Goal: Transaction & Acquisition: Book appointment/travel/reservation

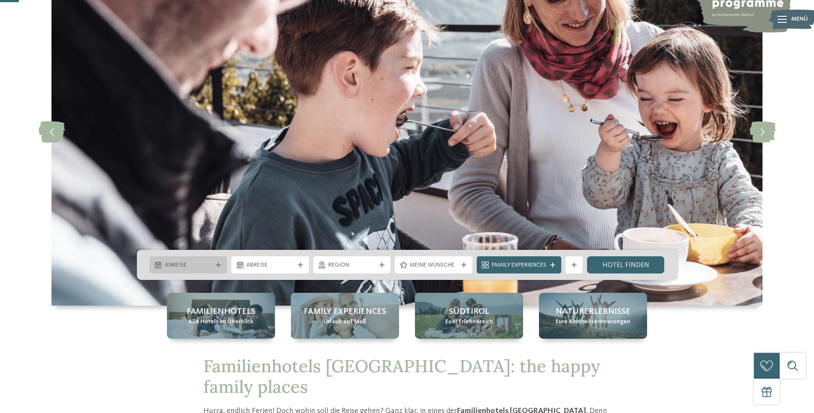
click at [196, 265] on span "Anreise" at bounding box center [189, 265] width 48 height 9
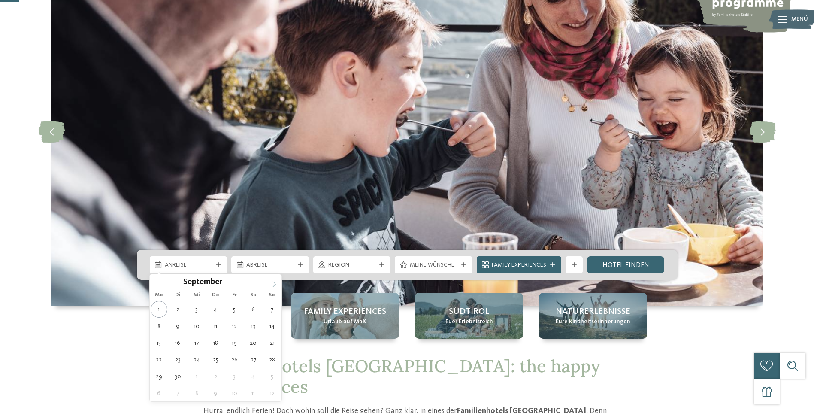
click at [274, 281] on icon at bounding box center [274, 284] width 6 height 6
type input "****"
click at [274, 281] on icon at bounding box center [274, 284] width 6 height 6
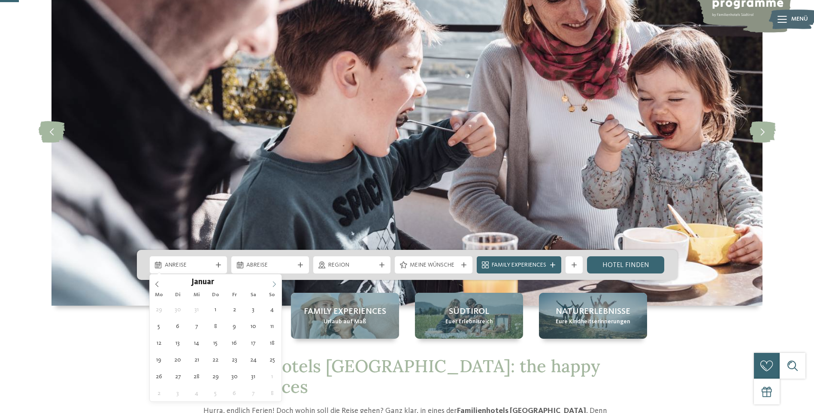
click at [274, 281] on icon at bounding box center [274, 284] width 6 height 6
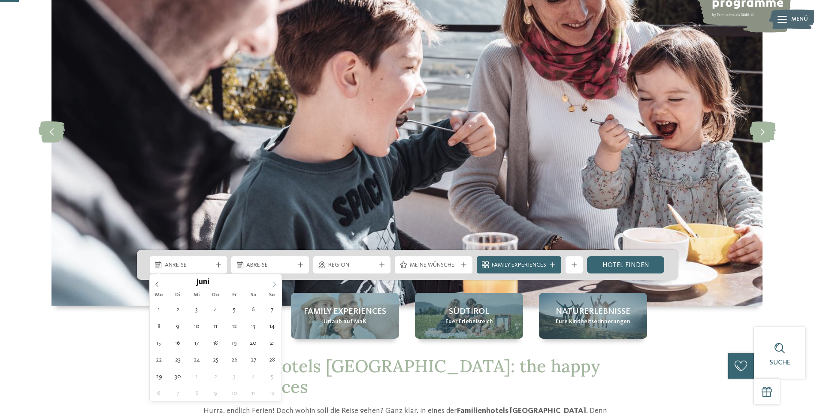
click at [274, 281] on icon at bounding box center [274, 284] width 6 height 6
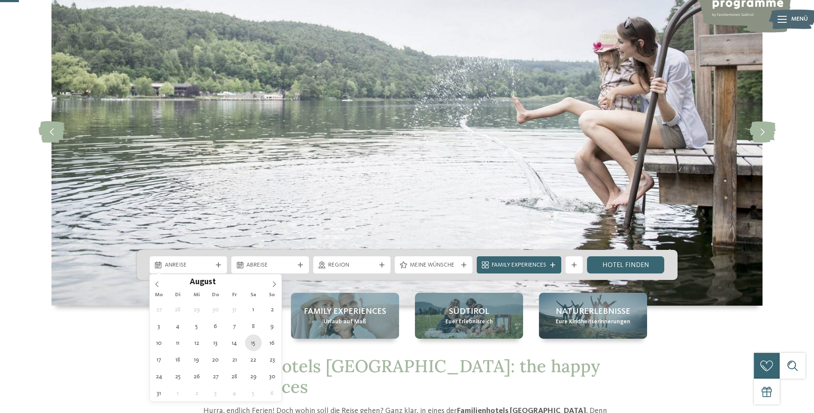
type div "15.08.2026"
type input "****"
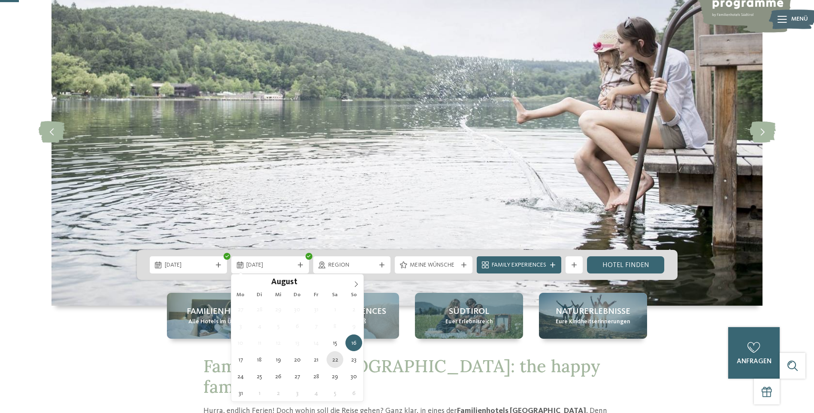
type div "22.08.2026"
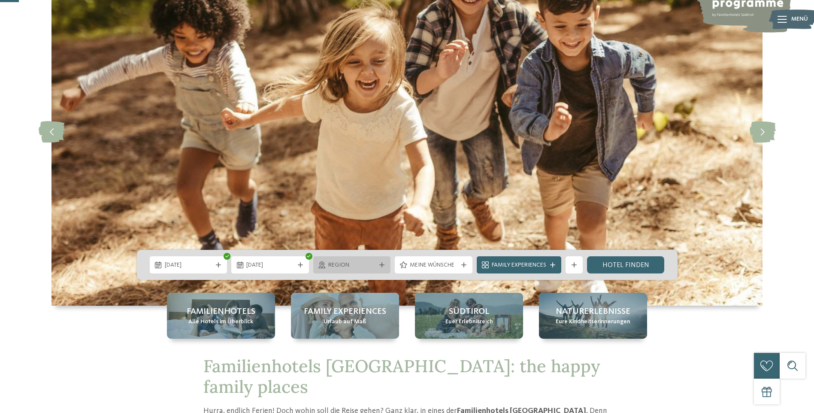
click at [384, 264] on icon at bounding box center [381, 264] width 5 height 5
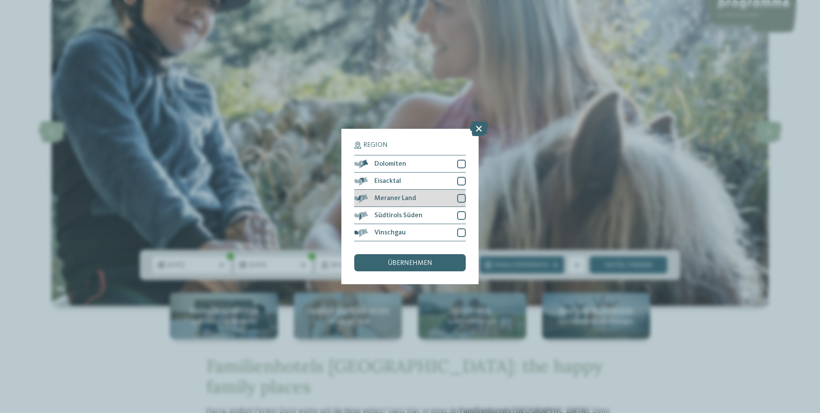
click at [460, 199] on div at bounding box center [461, 198] width 9 height 9
click at [405, 261] on span "übernehmen" at bounding box center [410, 263] width 45 height 7
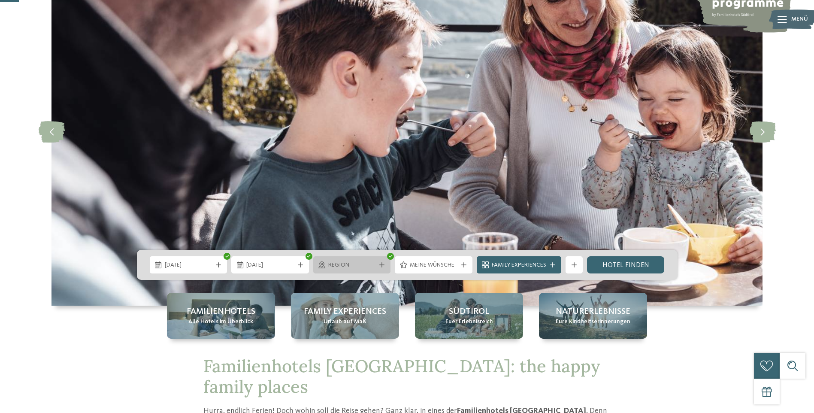
click at [369, 265] on span "Region" at bounding box center [352, 265] width 48 height 9
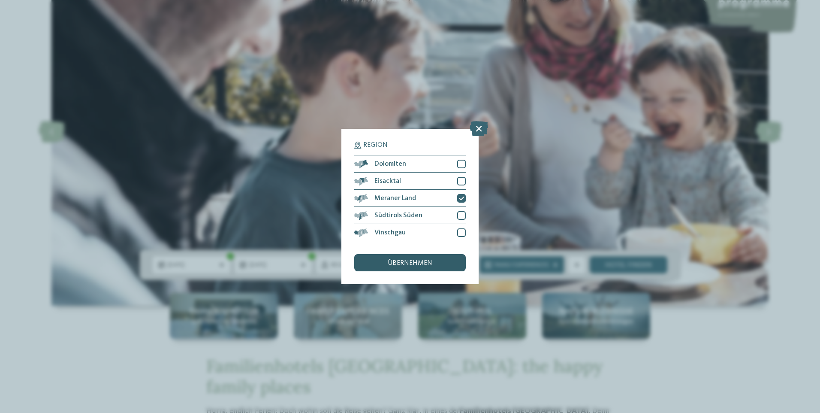
click at [417, 262] on span "übernehmen" at bounding box center [410, 263] width 45 height 7
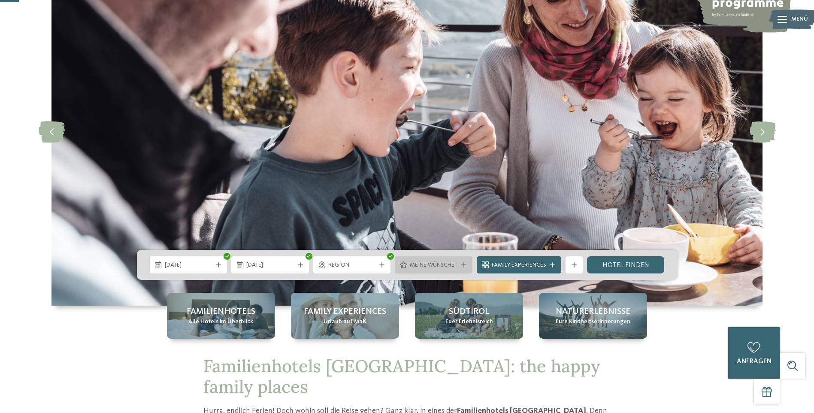
click at [436, 266] on span "Meine Wünsche" at bounding box center [434, 265] width 48 height 9
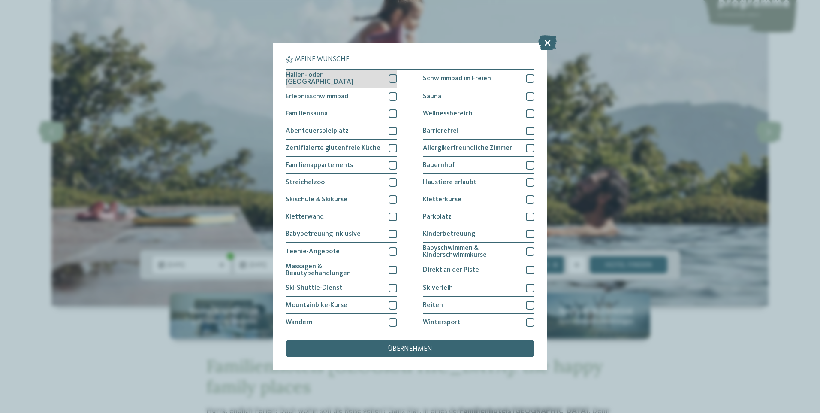
click at [390, 80] on div at bounding box center [393, 78] width 9 height 9
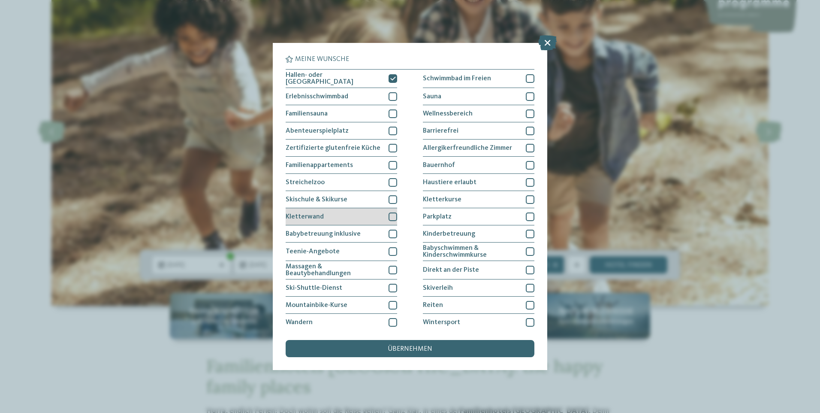
click at [389, 216] on div at bounding box center [393, 216] width 9 height 9
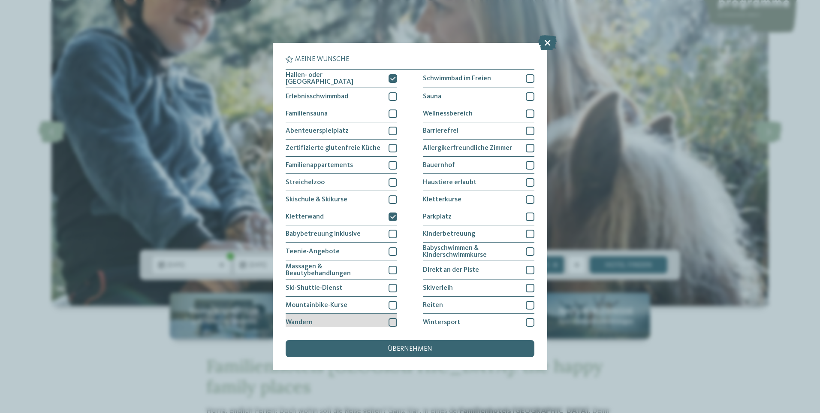
click at [389, 318] on div at bounding box center [393, 322] width 9 height 9
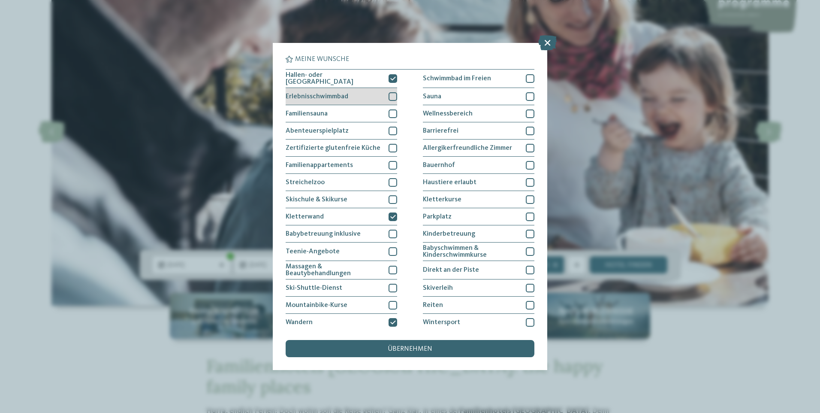
click at [391, 94] on div at bounding box center [393, 96] width 9 height 9
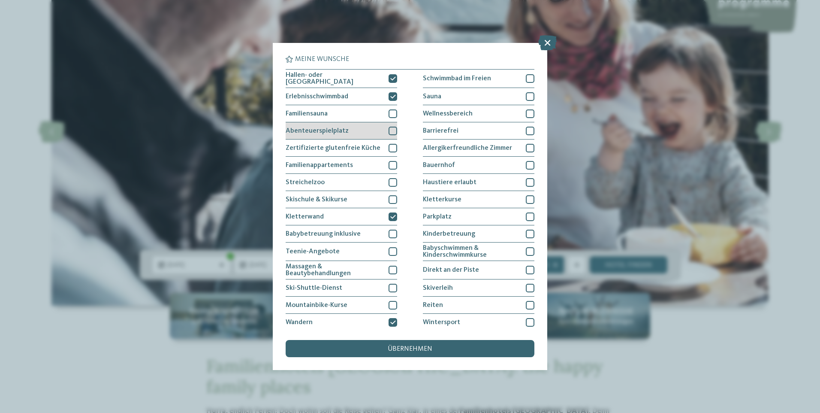
click at [389, 128] on div at bounding box center [393, 131] width 9 height 9
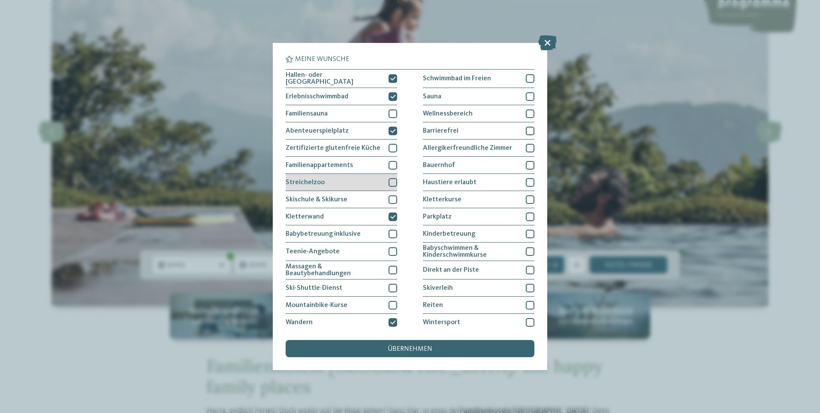
click at [393, 182] on div at bounding box center [393, 182] width 9 height 9
click at [390, 180] on icon at bounding box center [393, 182] width 6 height 5
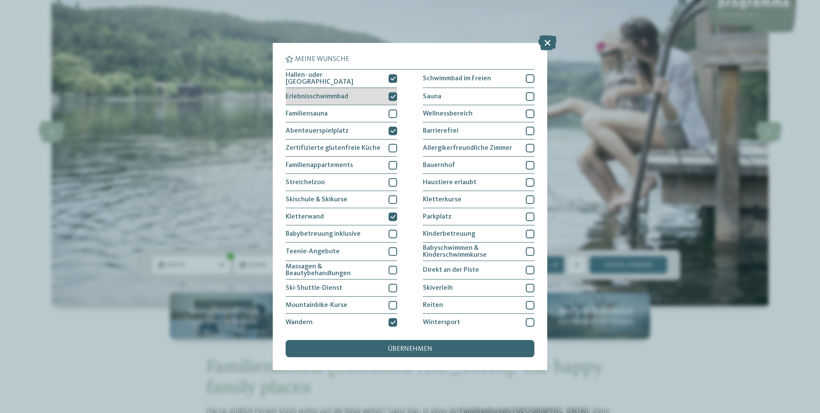
click at [389, 95] on div at bounding box center [393, 96] width 9 height 9
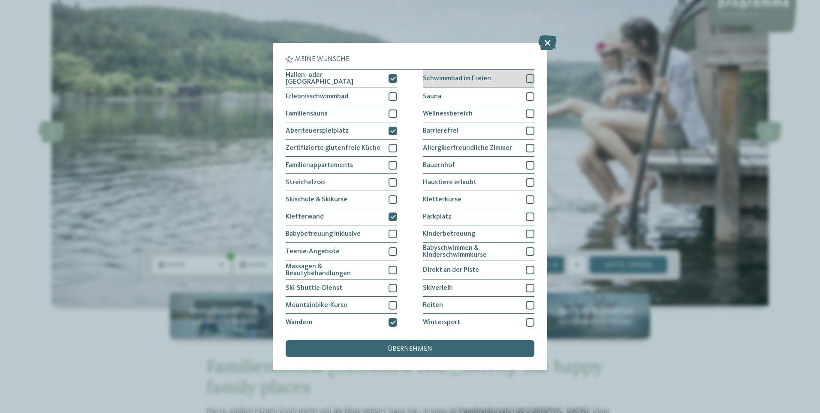
click at [526, 78] on div at bounding box center [530, 78] width 9 height 9
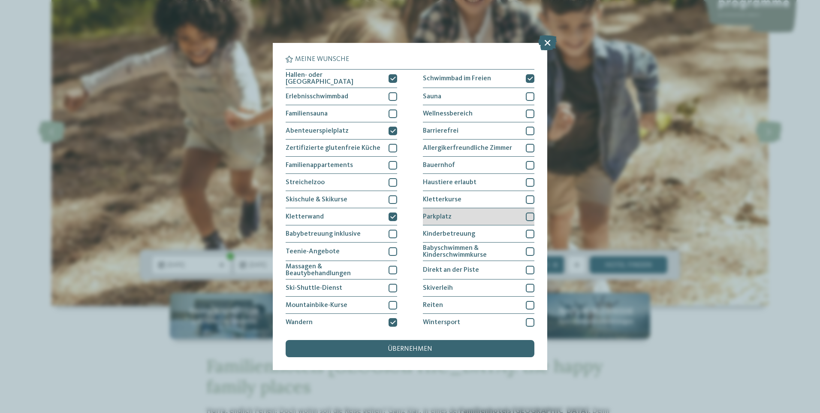
click at [526, 215] on div at bounding box center [530, 216] width 9 height 9
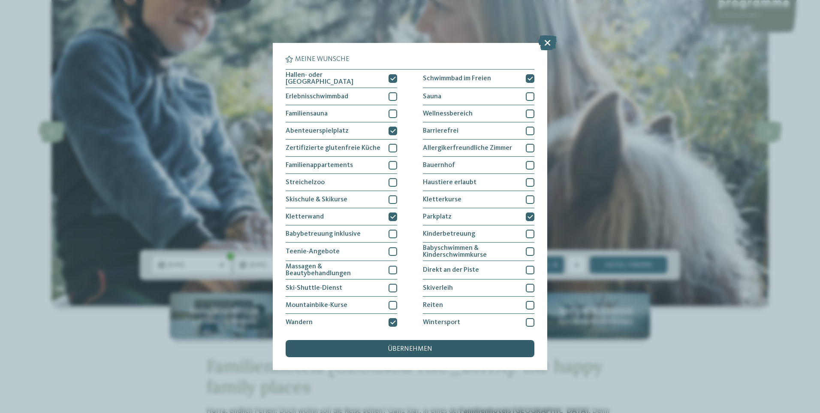
click at [425, 346] on span "übernehmen" at bounding box center [410, 348] width 45 height 7
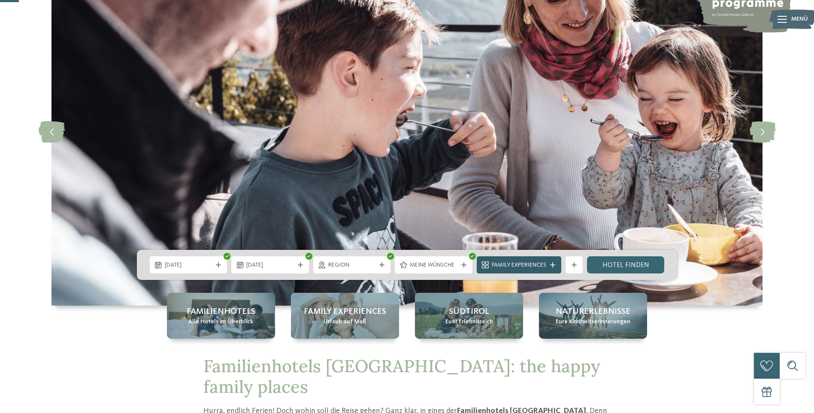
click at [543, 263] on span "Family Experiences" at bounding box center [519, 265] width 54 height 9
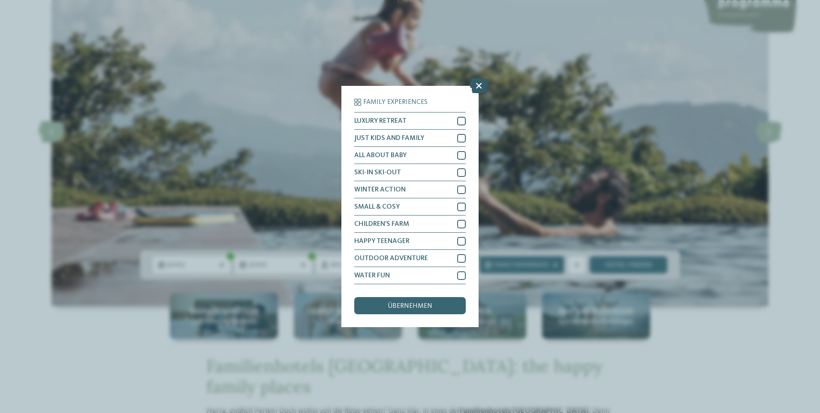
click at [475, 88] on icon at bounding box center [479, 85] width 18 height 15
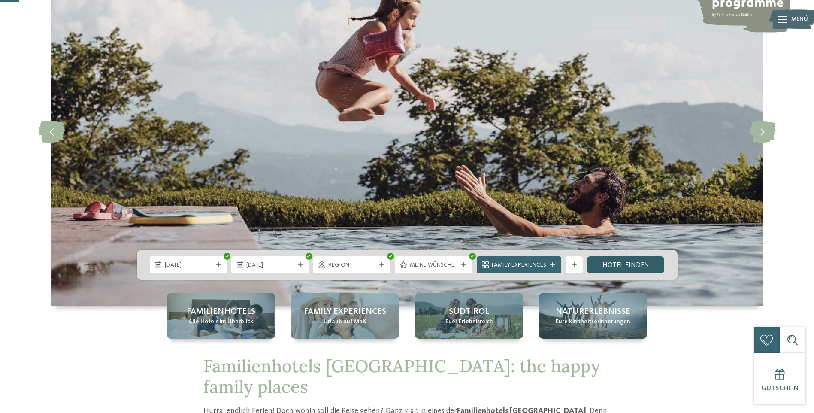
click at [621, 265] on link "Hotel finden" at bounding box center [626, 264] width 78 height 17
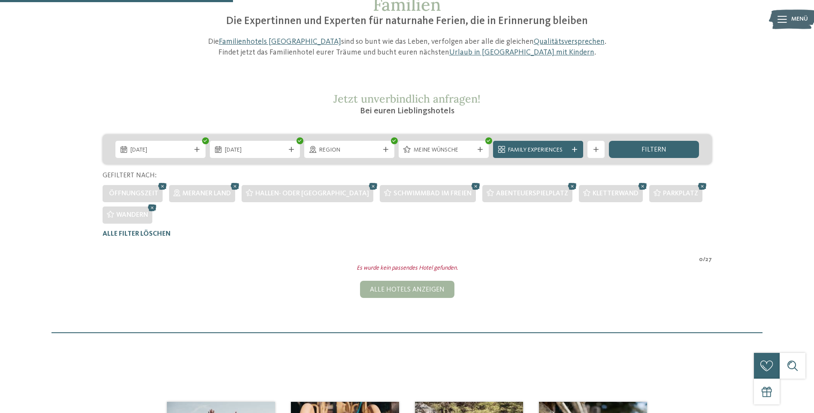
scroll to position [85, 0]
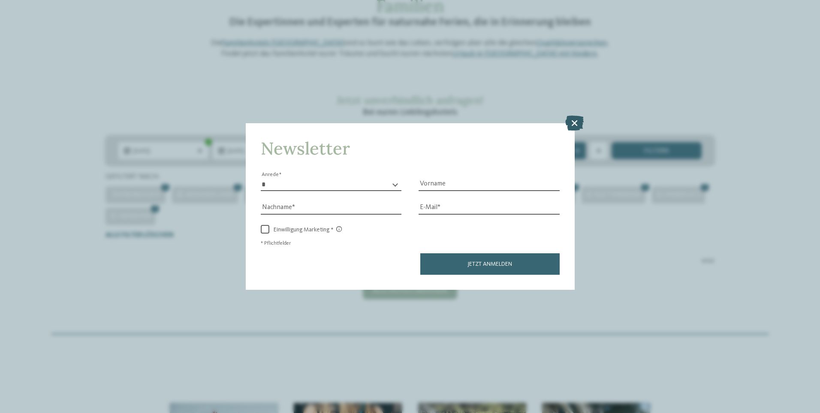
click at [572, 124] on icon at bounding box center [574, 122] width 18 height 15
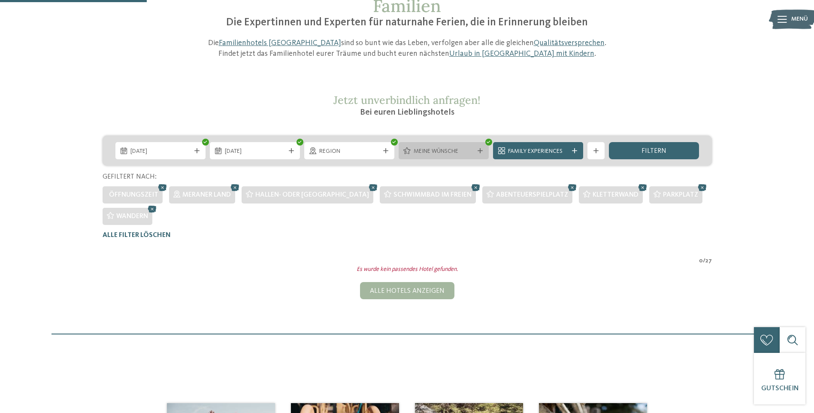
click at [480, 152] on icon at bounding box center [479, 150] width 5 height 5
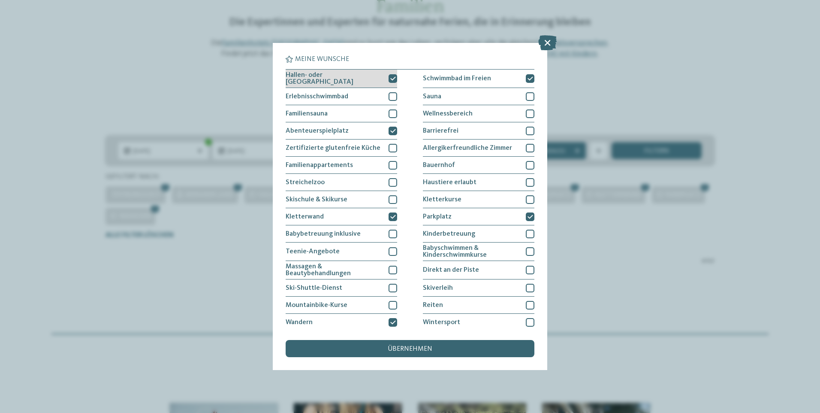
click at [392, 79] on icon at bounding box center [393, 78] width 6 height 5
click at [417, 347] on span "übernehmen" at bounding box center [410, 348] width 45 height 7
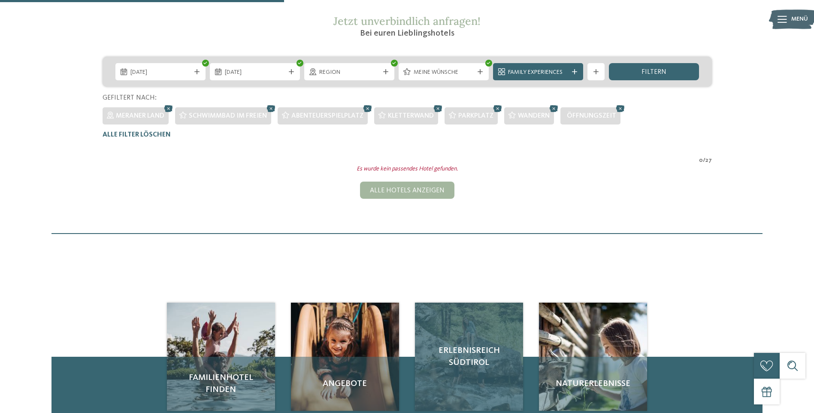
scroll to position [153, 0]
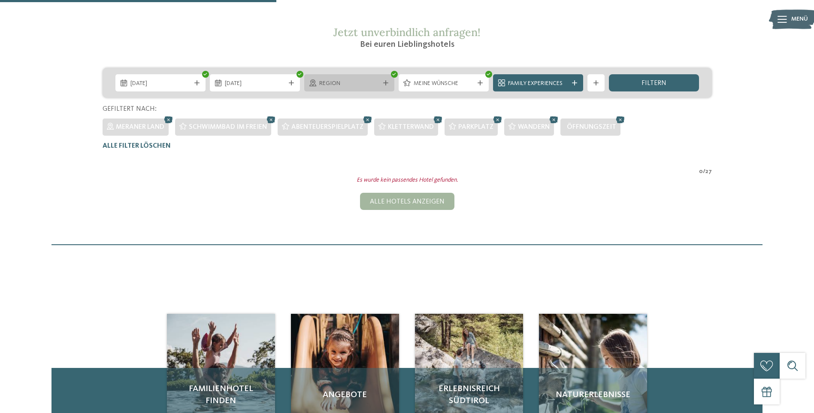
click at [388, 78] on div "Region" at bounding box center [349, 82] width 90 height 17
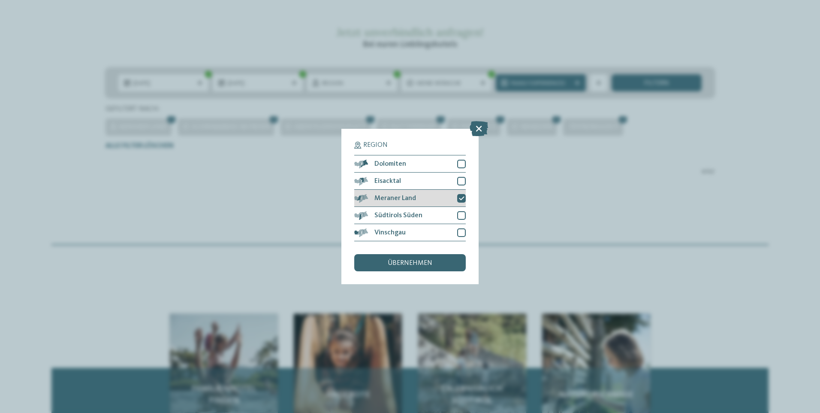
click at [461, 200] on icon at bounding box center [462, 198] width 6 height 5
click at [411, 264] on span "übernehmen" at bounding box center [410, 263] width 45 height 7
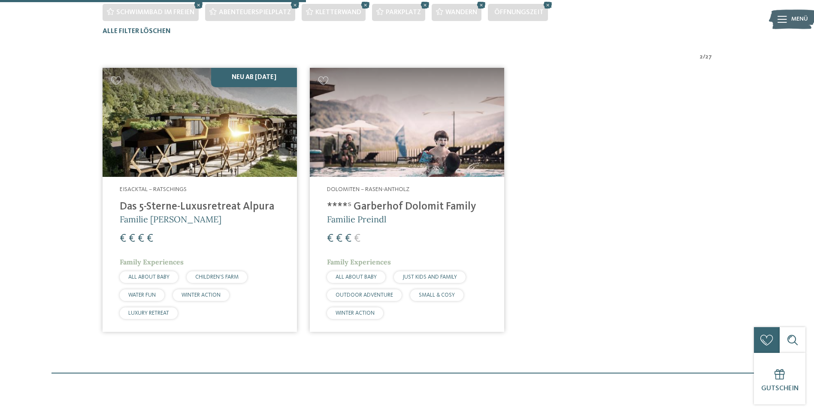
scroll to position [281, 0]
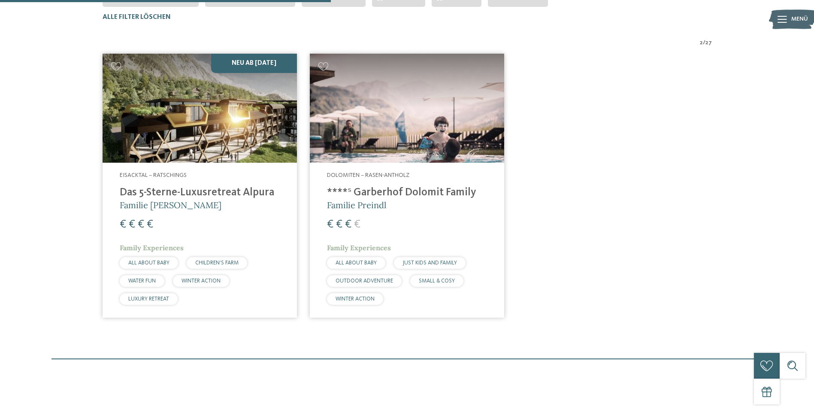
click at [396, 189] on h4 "****ˢ Garberhof Dolomit Family" at bounding box center [407, 192] width 160 height 13
click at [405, 141] on img at bounding box center [407, 108] width 194 height 109
click at [405, 142] on img at bounding box center [407, 108] width 194 height 109
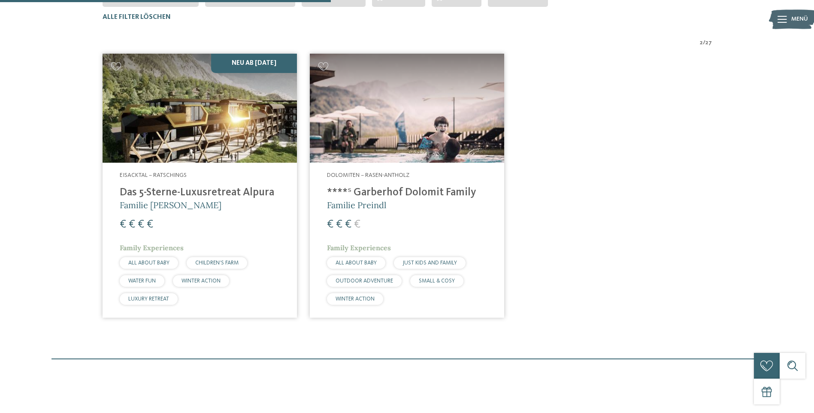
click at [355, 101] on img at bounding box center [407, 108] width 194 height 109
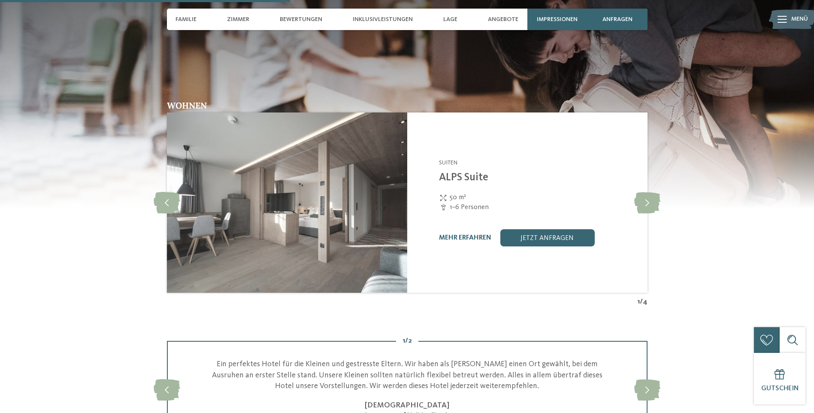
scroll to position [1244, 0]
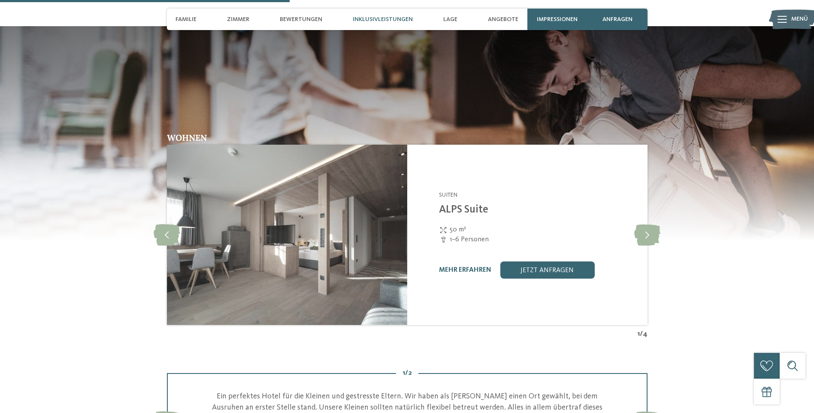
click at [387, 23] on span "Inklusivleistungen" at bounding box center [383, 19] width 60 height 7
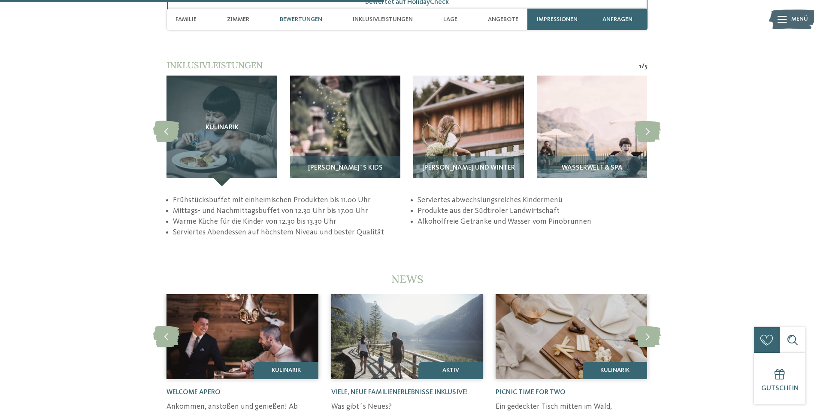
scroll to position [1650, 0]
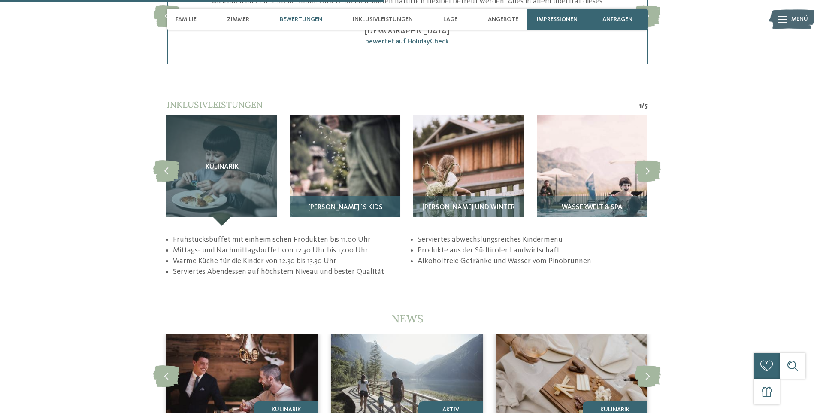
click at [347, 168] on img at bounding box center [345, 170] width 110 height 110
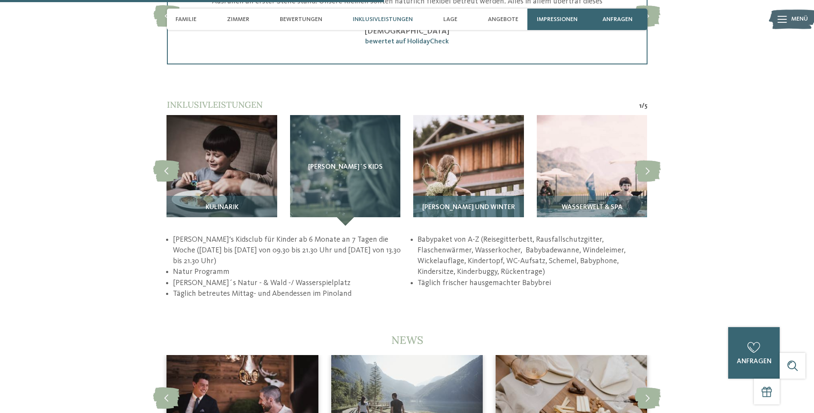
click at [452, 162] on img at bounding box center [468, 170] width 110 height 110
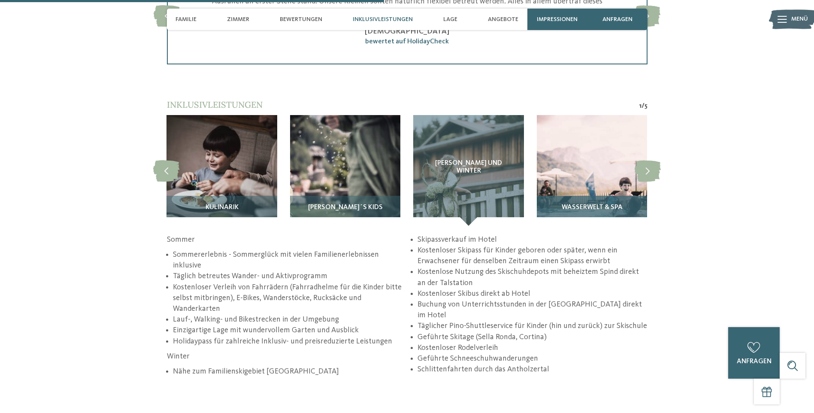
click at [577, 159] on img at bounding box center [592, 170] width 110 height 110
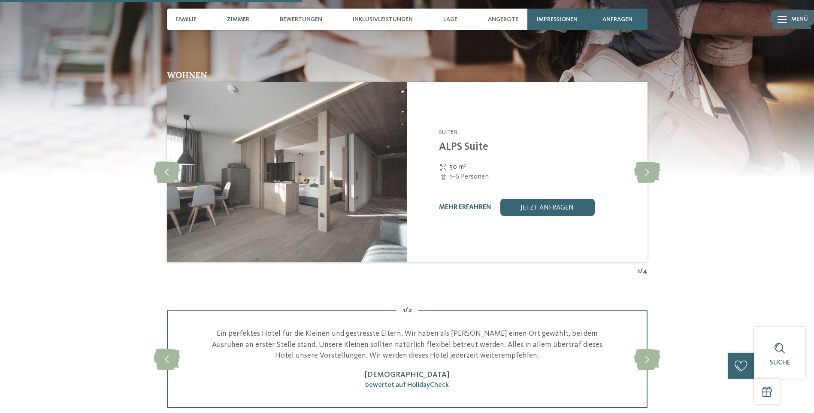
scroll to position [1221, 0]
